Goal: Transaction & Acquisition: Book appointment/travel/reservation

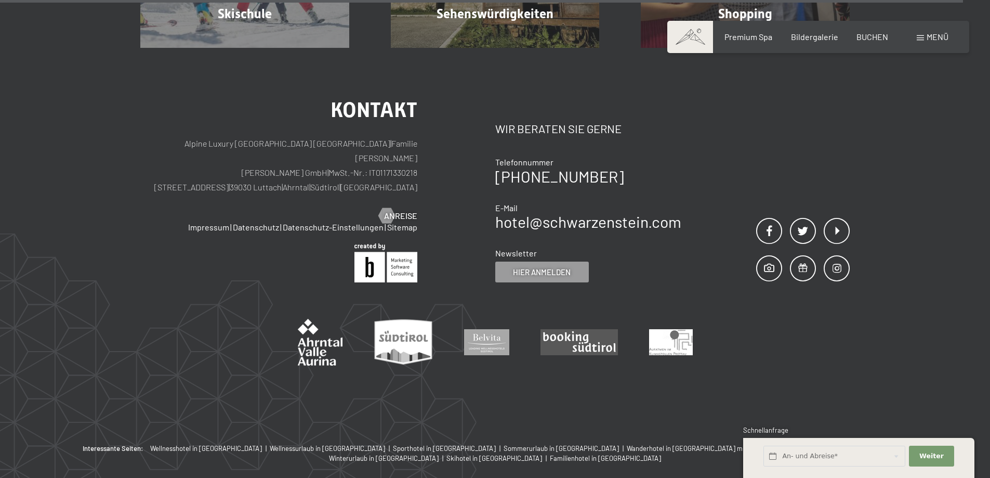
scroll to position [3723, 0]
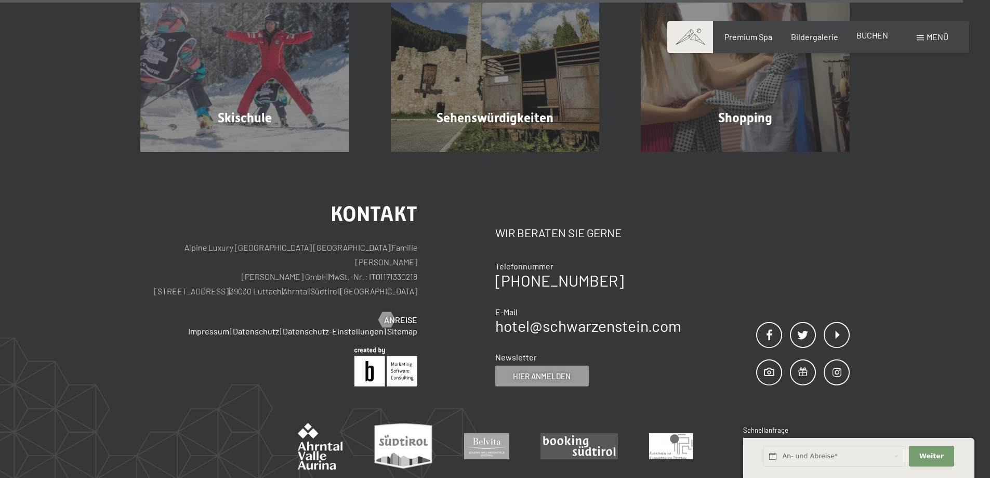
click at [872, 34] on span "BUCHEN" at bounding box center [872, 35] width 32 height 10
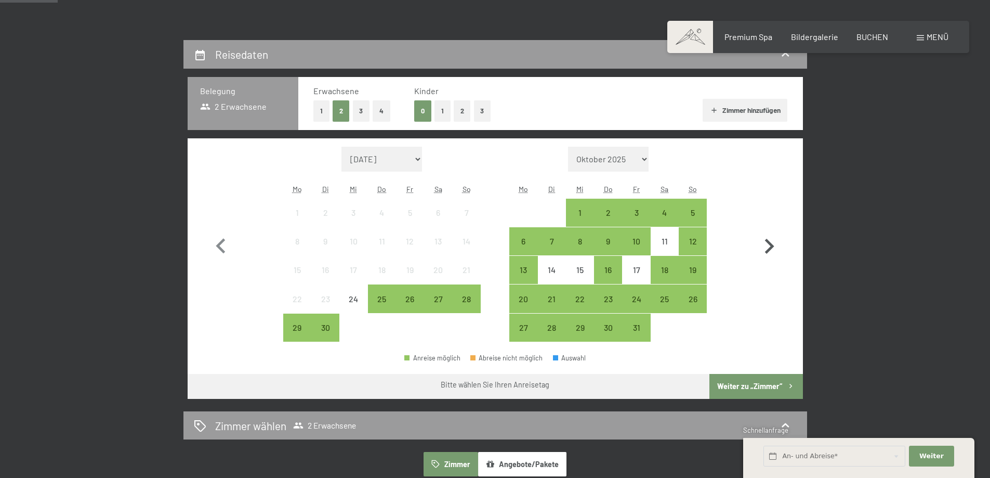
click at [770, 244] on icon "button" at bounding box center [769, 246] width 9 height 15
select select "[DATE]"
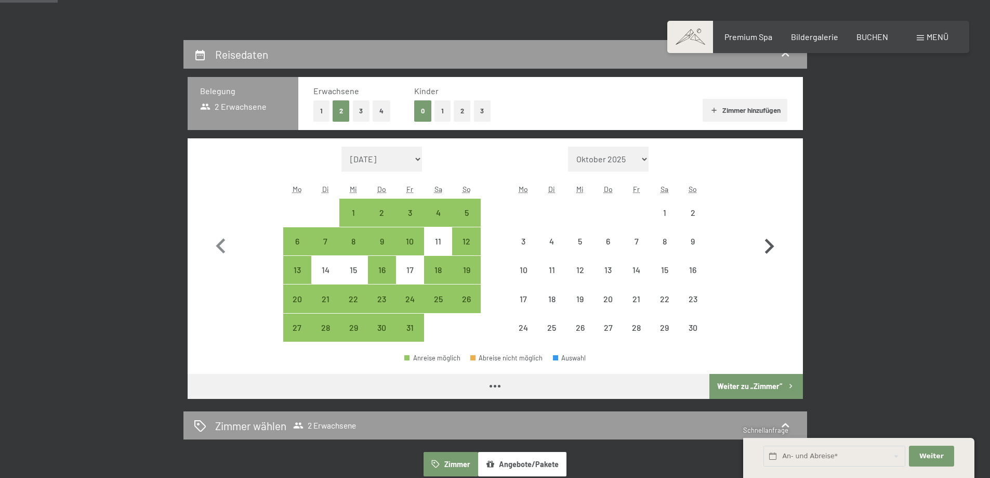
click at [771, 242] on icon "button" at bounding box center [769, 246] width 30 height 30
select select "[DATE]"
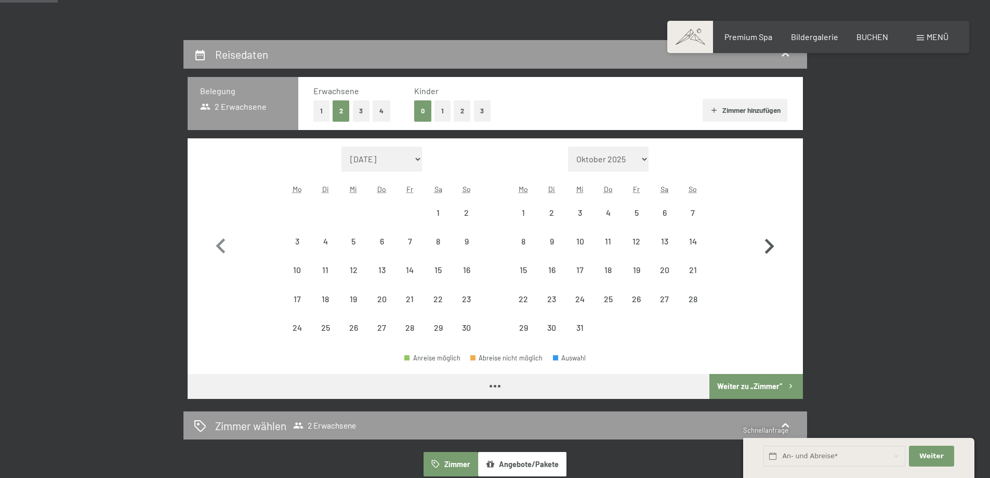
select select "[DATE]"
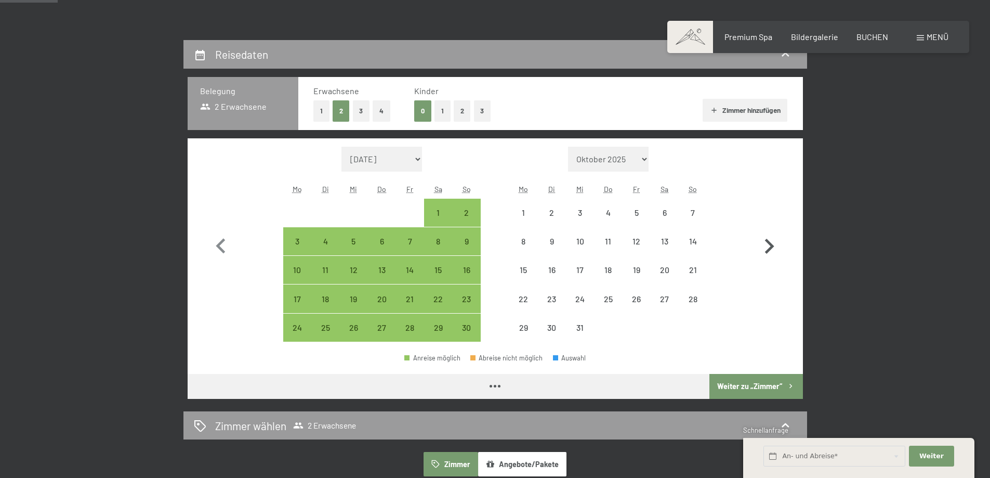
select select "[DATE]"
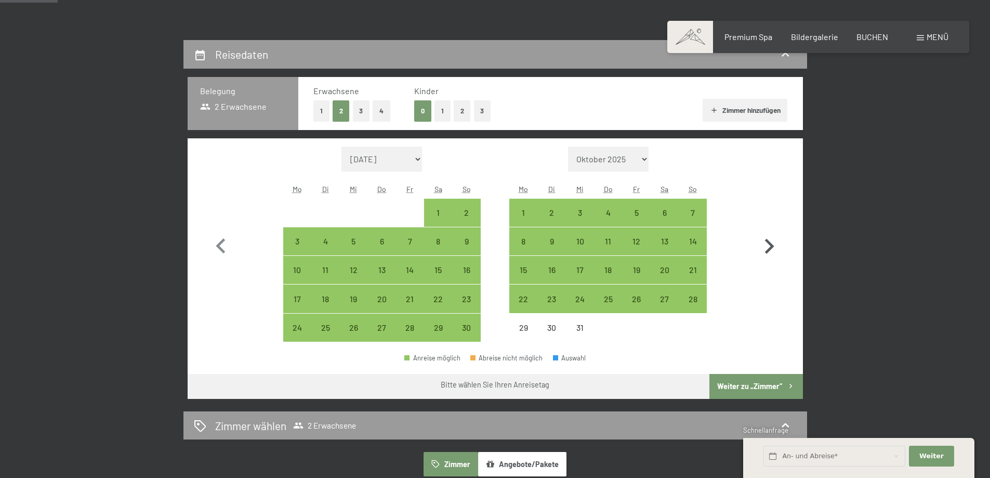
click at [771, 242] on icon "button" at bounding box center [769, 246] width 30 height 30
select select "[DATE]"
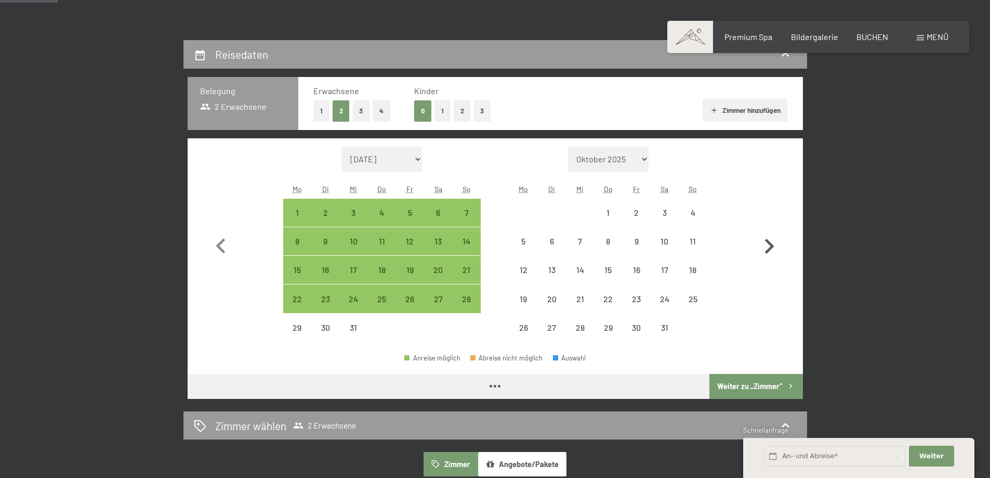
select select "[DATE]"
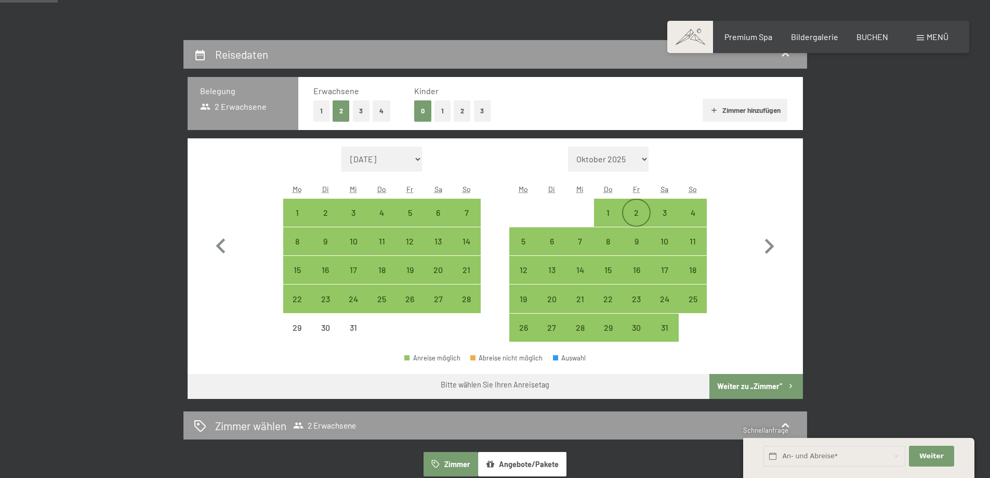
click at [637, 209] on div "2" at bounding box center [636, 221] width 26 height 26
select select "[DATE]"
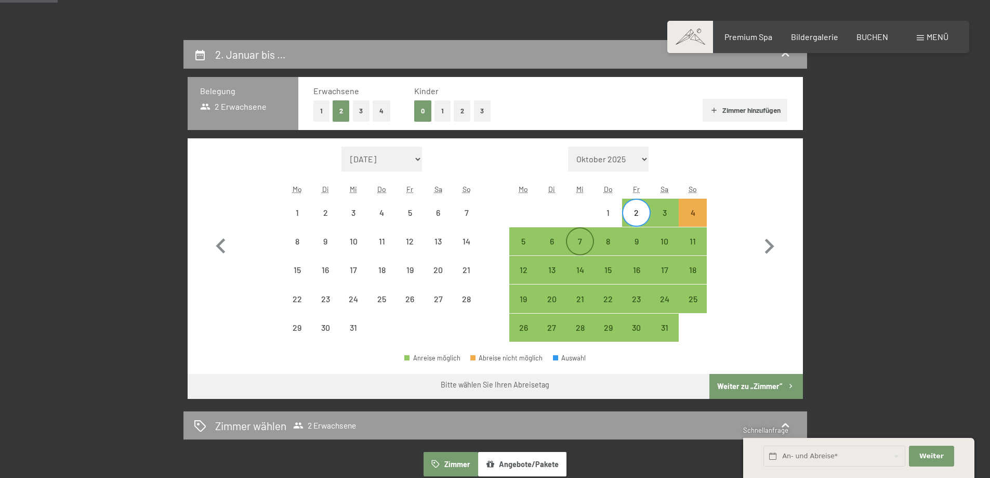
click at [579, 239] on div "7" at bounding box center [580, 250] width 26 height 26
select select "[DATE]"
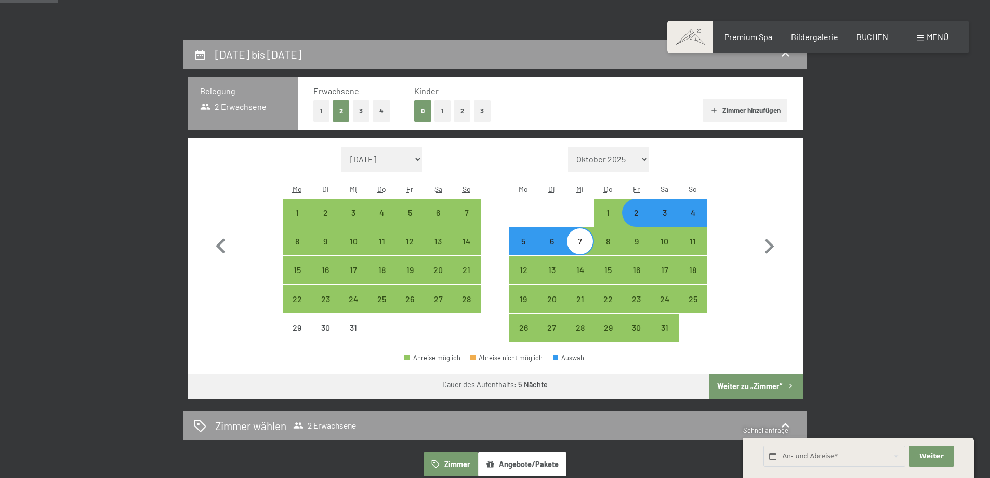
click at [441, 109] on button "1" at bounding box center [442, 110] width 16 height 21
select select "[DATE]"
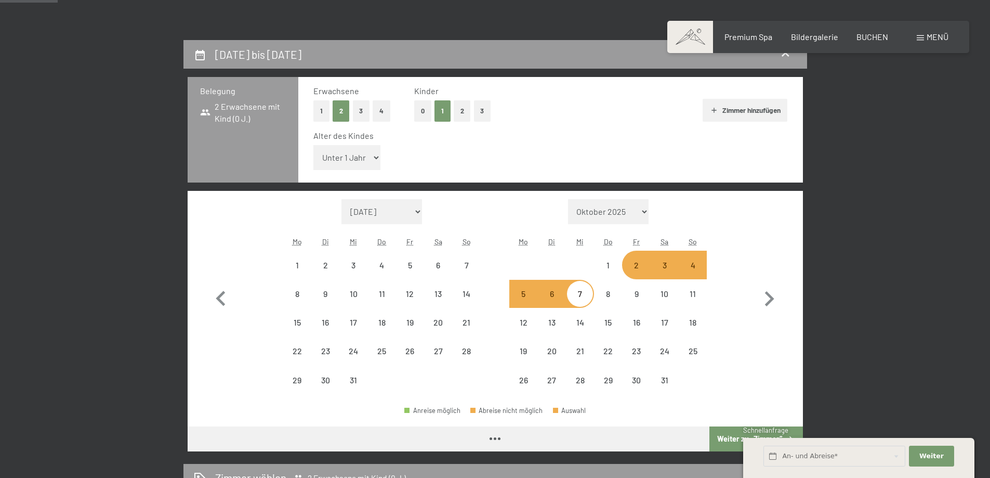
select select "[DATE]"
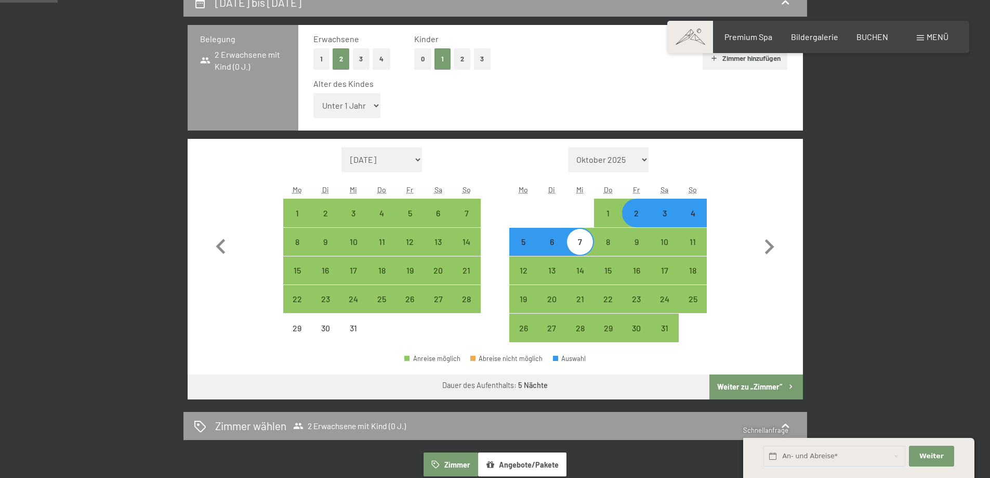
scroll to position [312, 0]
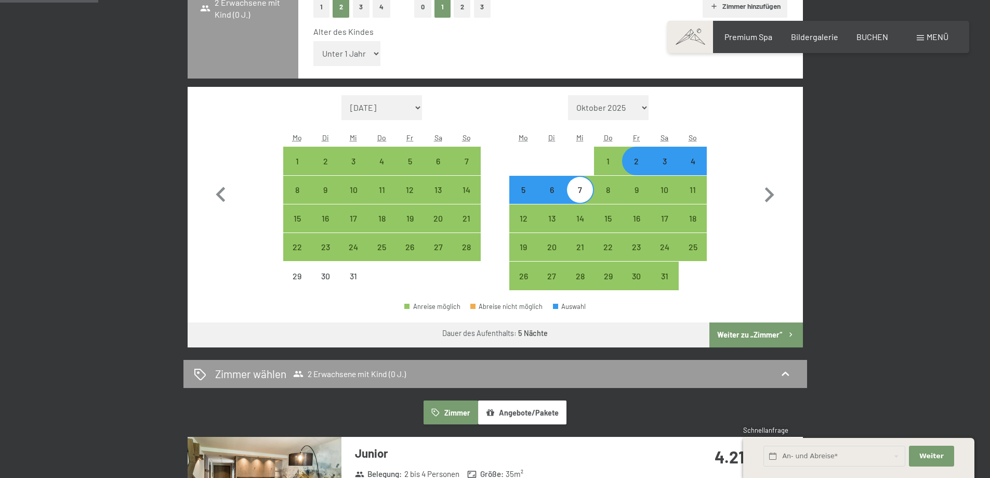
click at [751, 334] on button "Weiter zu „Zimmer“" at bounding box center [755, 334] width 93 height 25
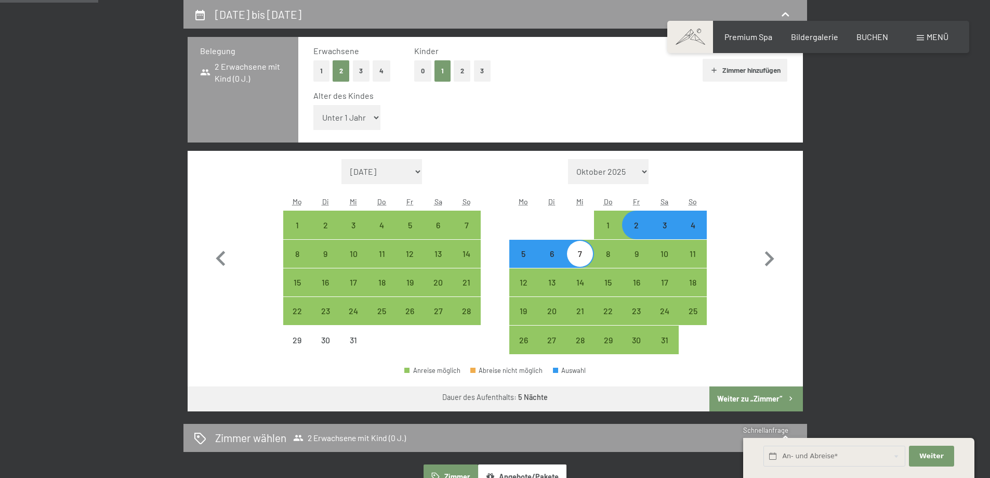
select select "[DATE]"
